Goal: Task Accomplishment & Management: Manage account settings

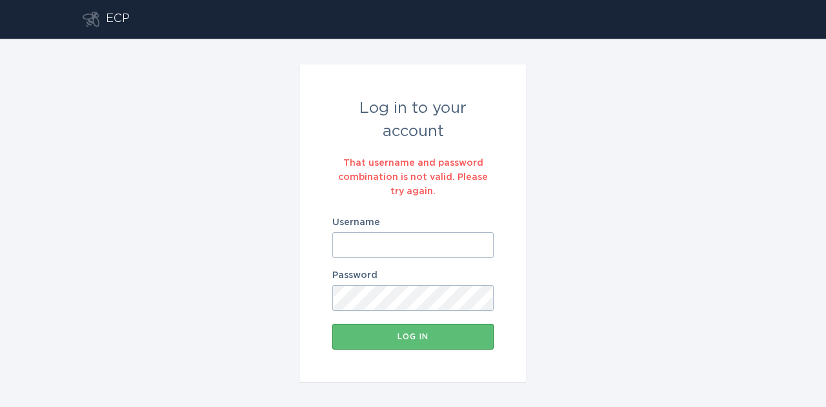
click at [440, 248] on input "Username" at bounding box center [412, 245] width 161 height 26
click at [511, 257] on form "Log in to your account That username and password combination is not valid. Ple…" at bounding box center [413, 222] width 226 height 317
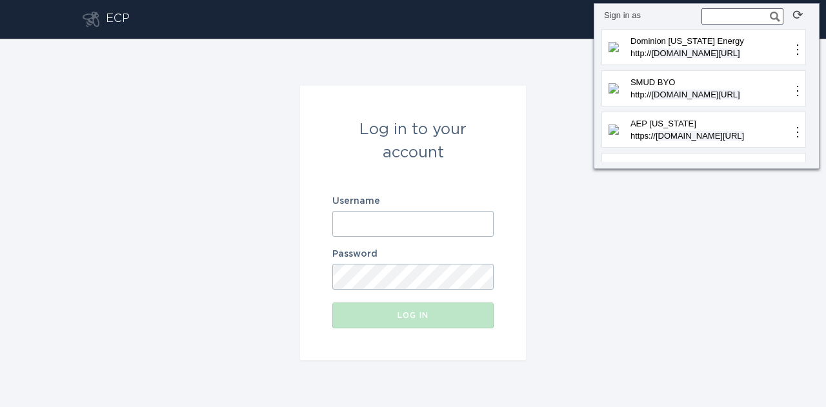
click at [481, 221] on input "Username" at bounding box center [412, 224] width 161 height 26
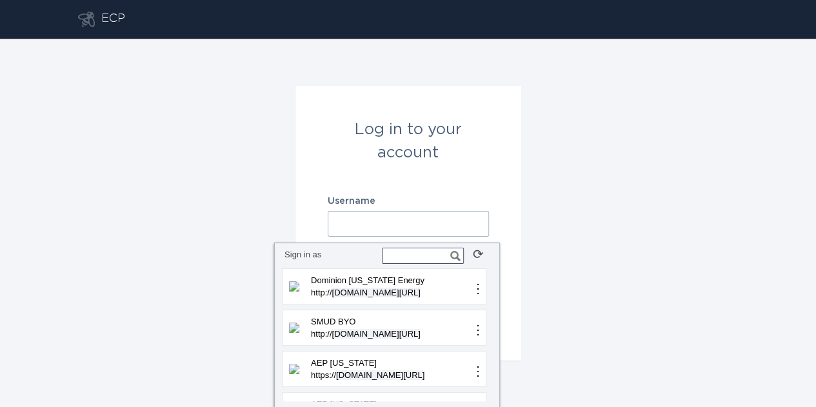
click at [435, 258] on input "text" at bounding box center [423, 256] width 82 height 16
type input "aes"
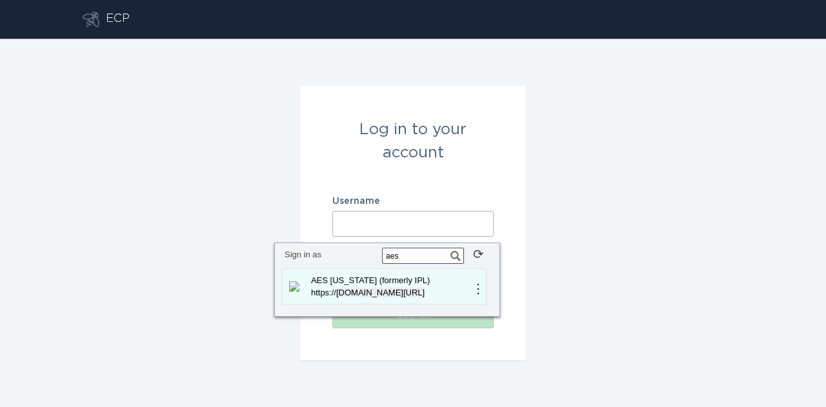
click at [412, 283] on p "AES [US_STATE] (formerly IPL)" at bounding box center [390, 280] width 163 height 13
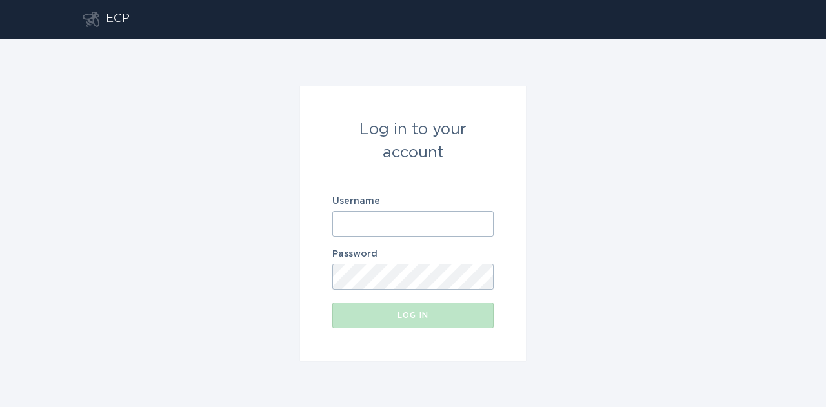
type input "[EMAIL_ADDRESS][DOMAIN_NAME]"
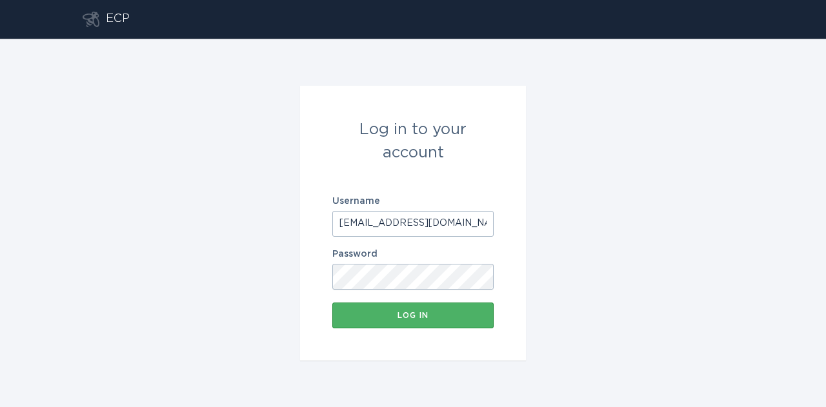
click at [473, 315] on div "Log in" at bounding box center [413, 316] width 148 height 8
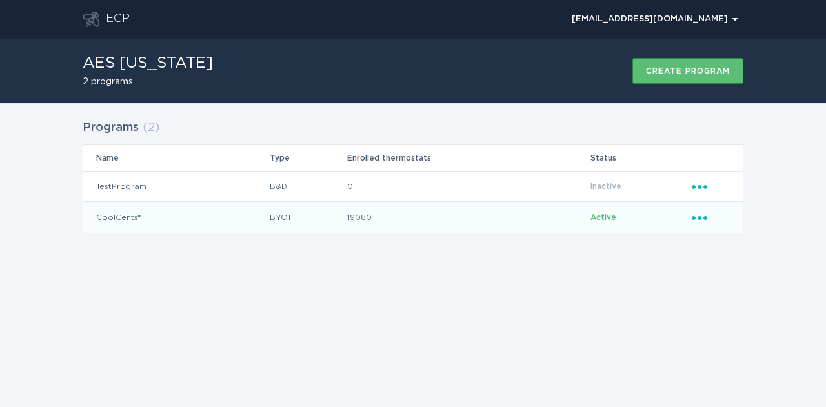
click at [695, 218] on icon "Ellipsis" at bounding box center [700, 215] width 18 height 11
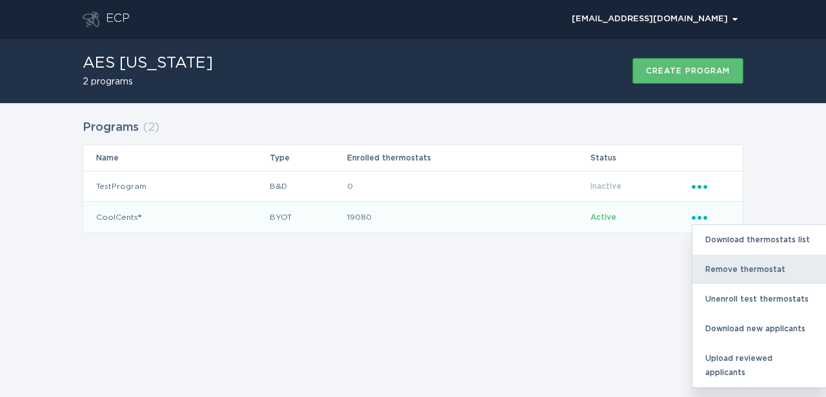
click at [708, 263] on div "Remove thermostat" at bounding box center [759, 270] width 134 height 30
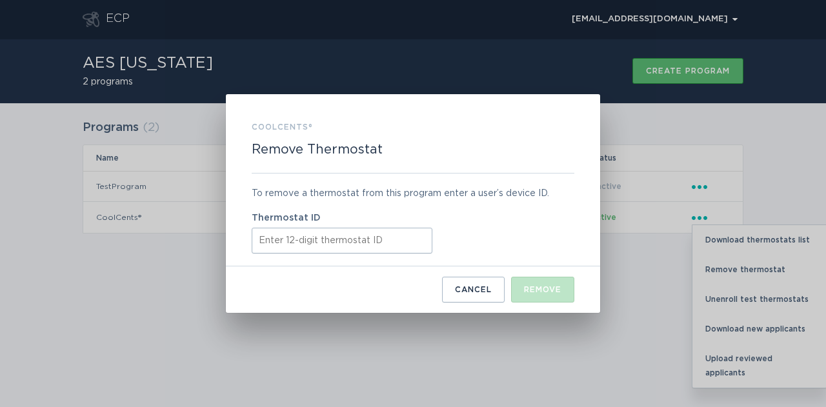
click at [396, 235] on input "Thermostat ID" at bounding box center [342, 241] width 181 height 26
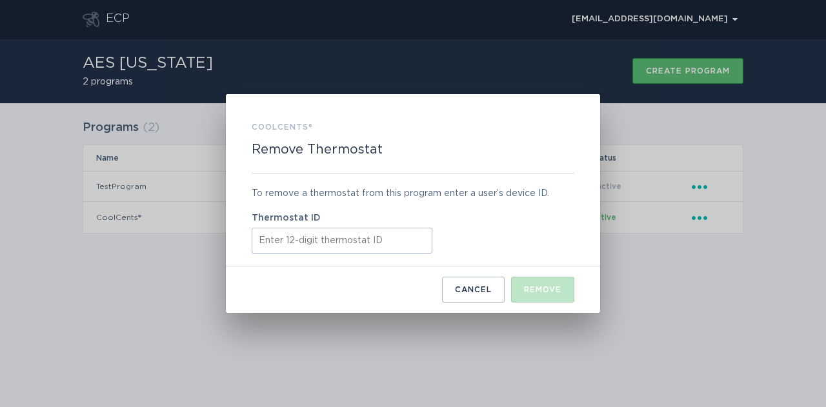
paste input "53254388351"
click at [540, 291] on div "Remove" at bounding box center [542, 290] width 37 height 8
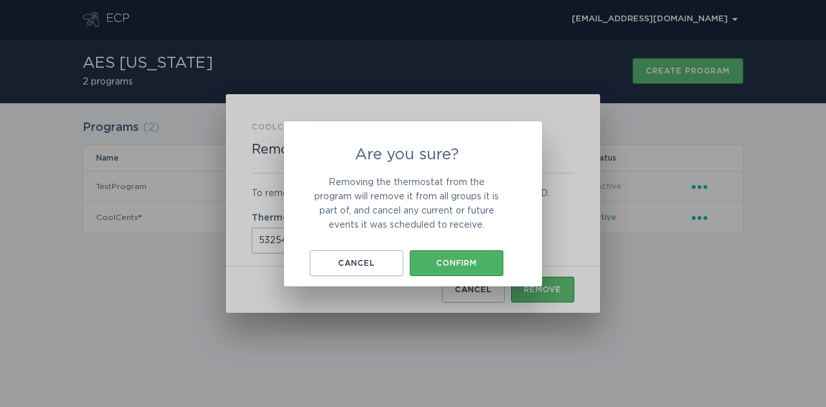
click at [468, 254] on button "Confirm" at bounding box center [457, 263] width 94 height 26
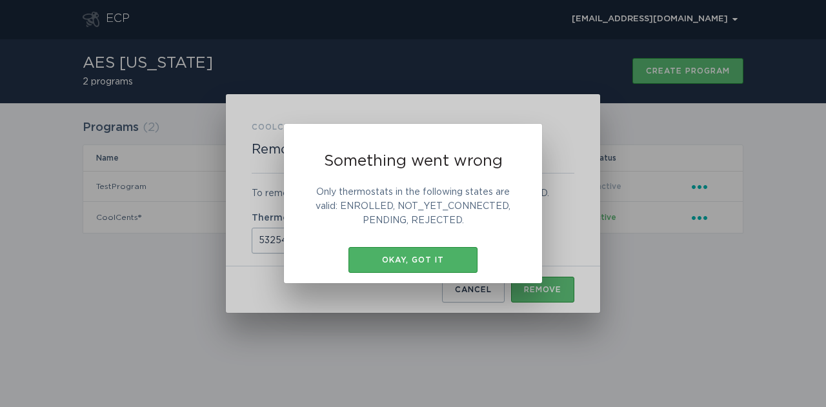
click at [470, 253] on button "Okay, got it" at bounding box center [412, 260] width 129 height 26
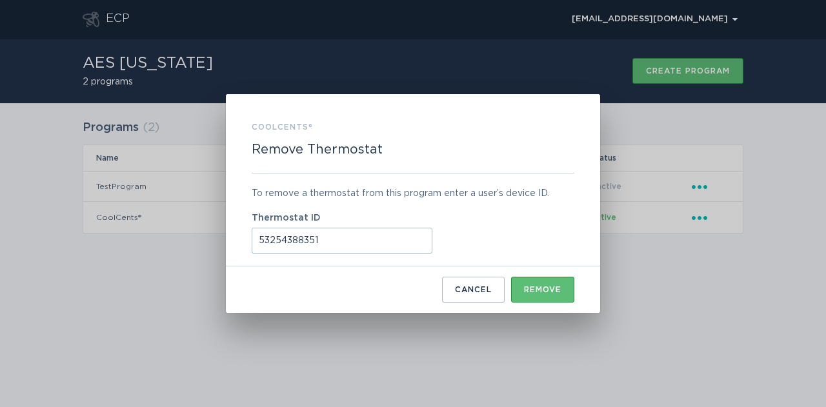
click at [262, 243] on input "53254388351" at bounding box center [342, 241] width 181 height 26
type input "532543883519"
click at [546, 282] on button "Remove" at bounding box center [542, 290] width 63 height 26
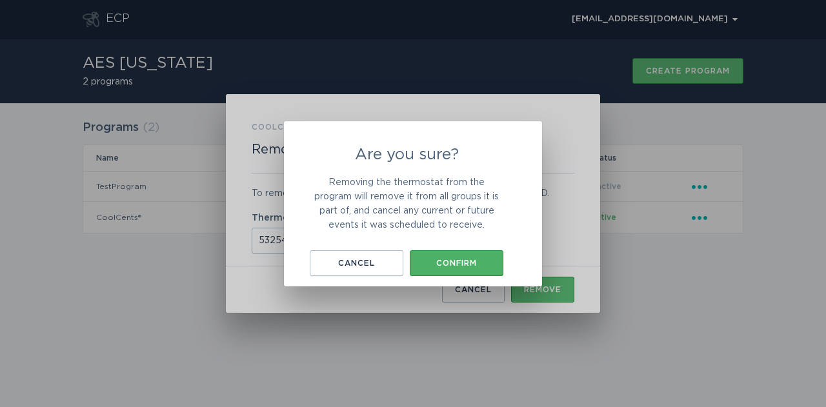
click at [476, 268] on button "Confirm" at bounding box center [457, 263] width 94 height 26
